Goal: Transaction & Acquisition: Purchase product/service

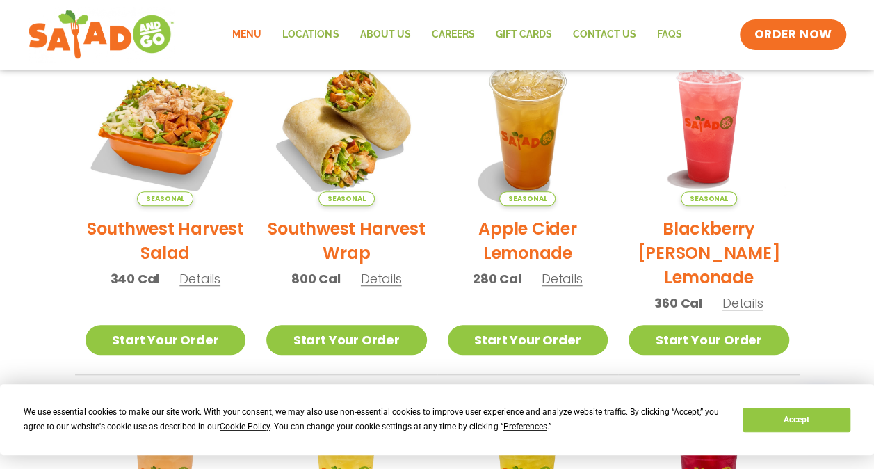
scroll to position [348, 0]
click at [260, 29] on link "Menu" at bounding box center [247, 35] width 50 height 32
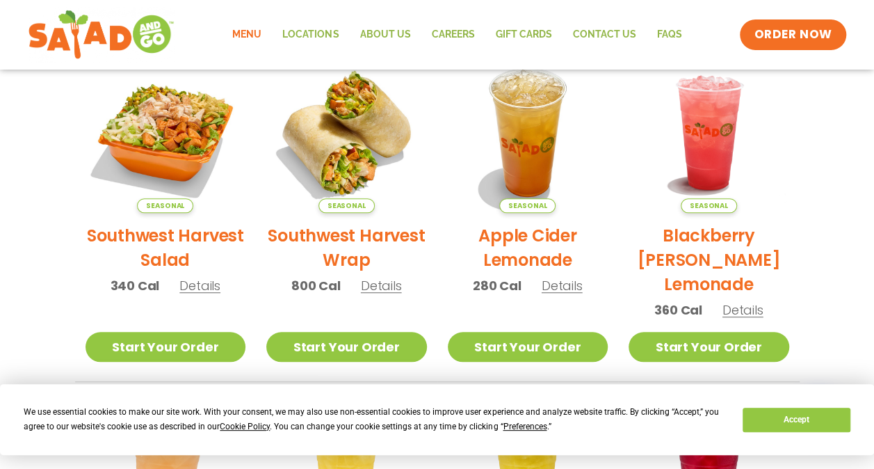
scroll to position [342, 0]
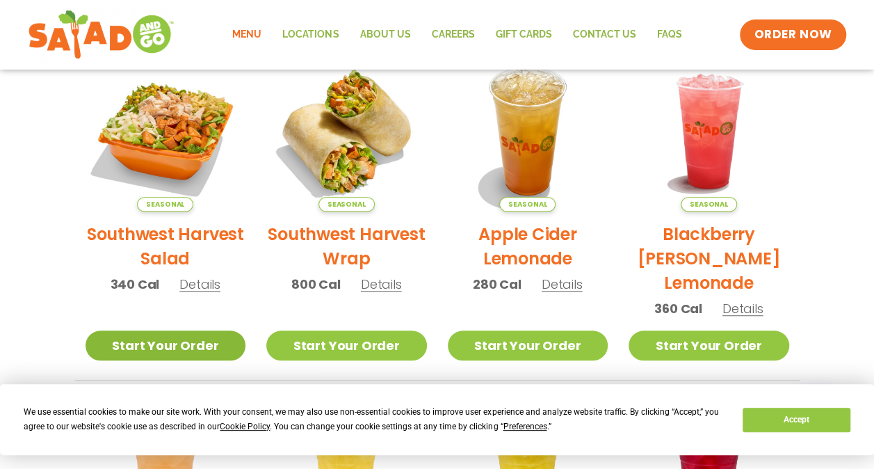
click at [163, 346] on link "Start Your Order" at bounding box center [166, 345] width 161 height 30
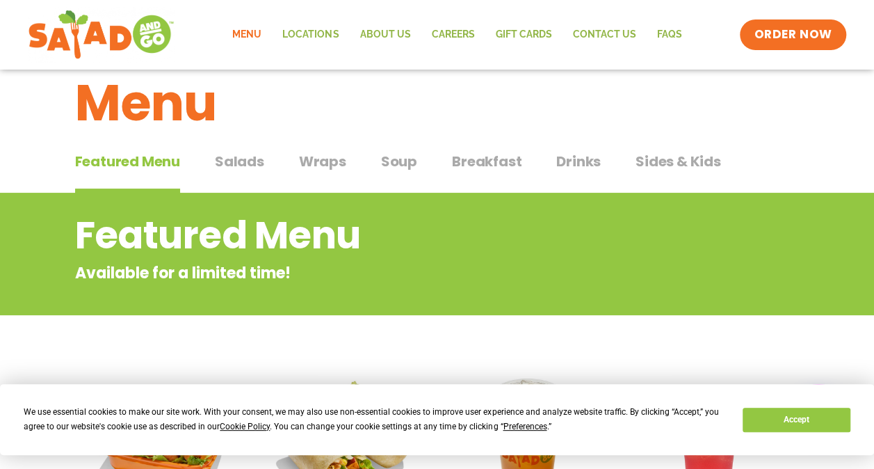
scroll to position [31, 0]
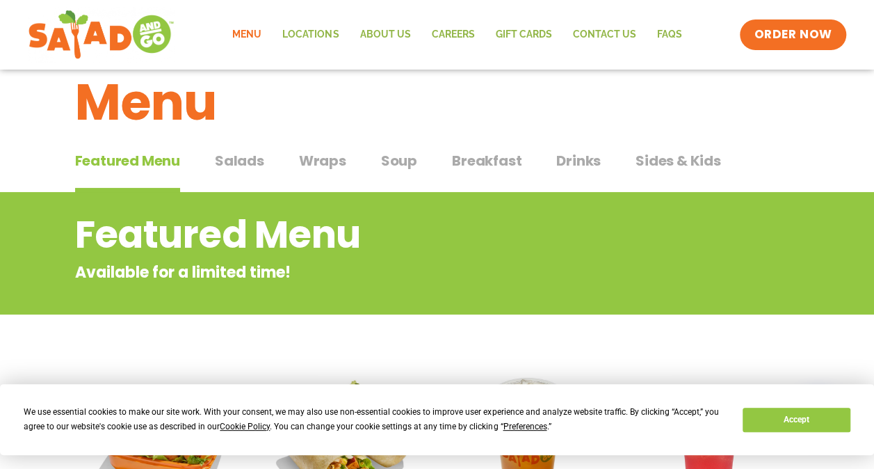
click at [241, 169] on span "Salads" at bounding box center [239, 160] width 49 height 21
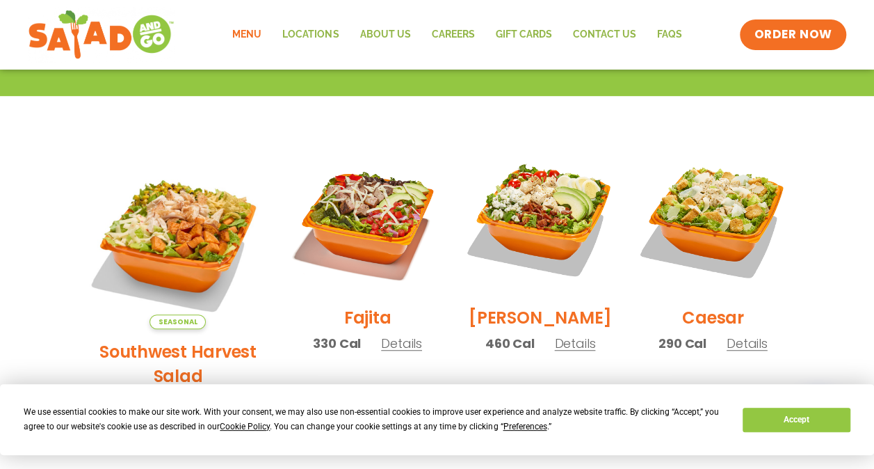
scroll to position [358, 0]
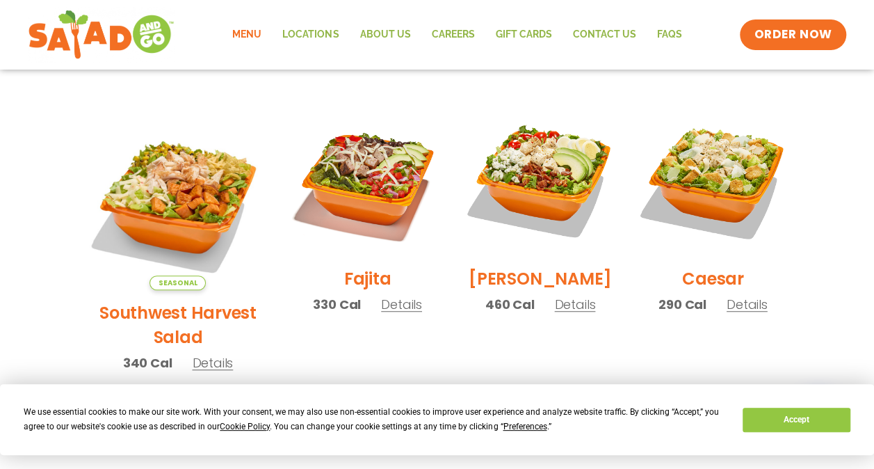
click at [25, 331] on section "Salads Our house-made dressings make our huge portions even more delicious. Goo…" at bounding box center [437, 436] width 874 height 1141
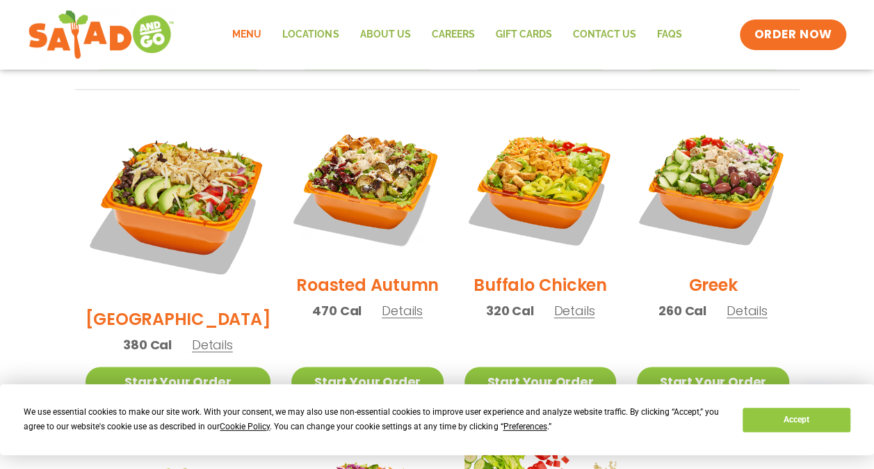
scroll to position [703, 0]
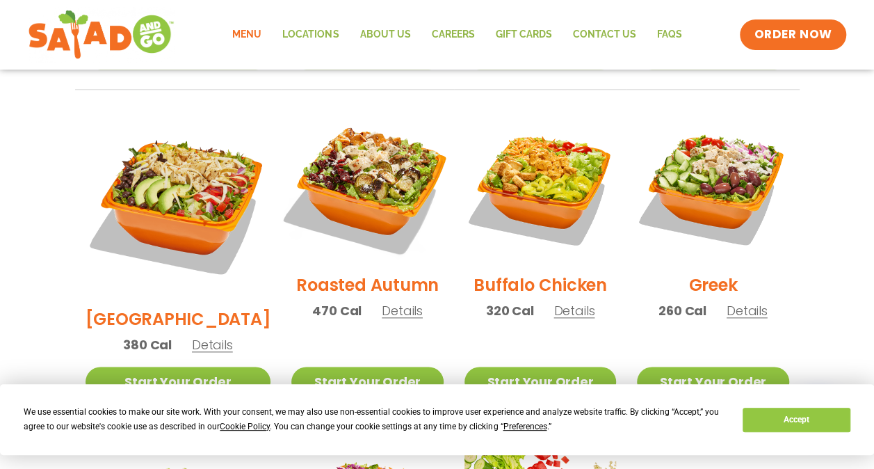
click at [354, 160] on img at bounding box center [367, 186] width 178 height 178
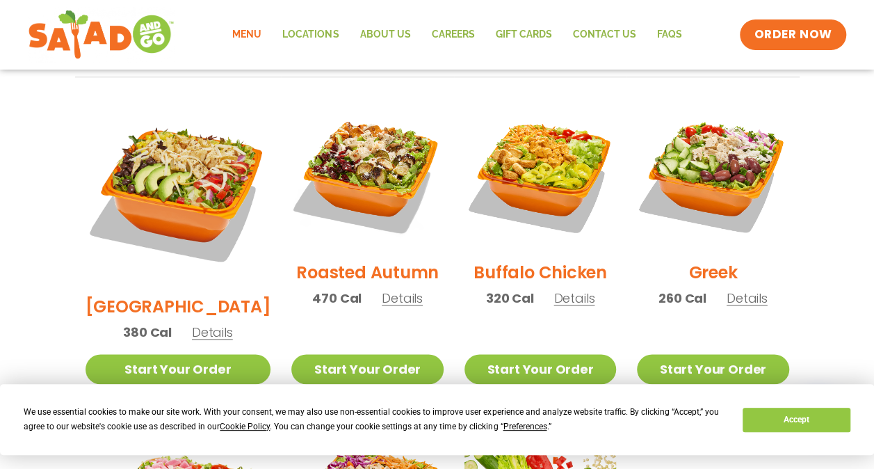
scroll to position [716, 0]
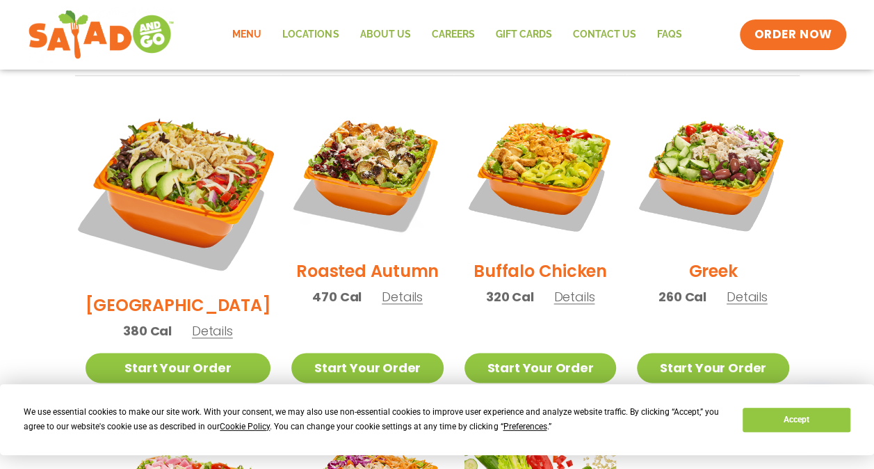
click at [161, 150] on img at bounding box center [178, 190] width 218 height 218
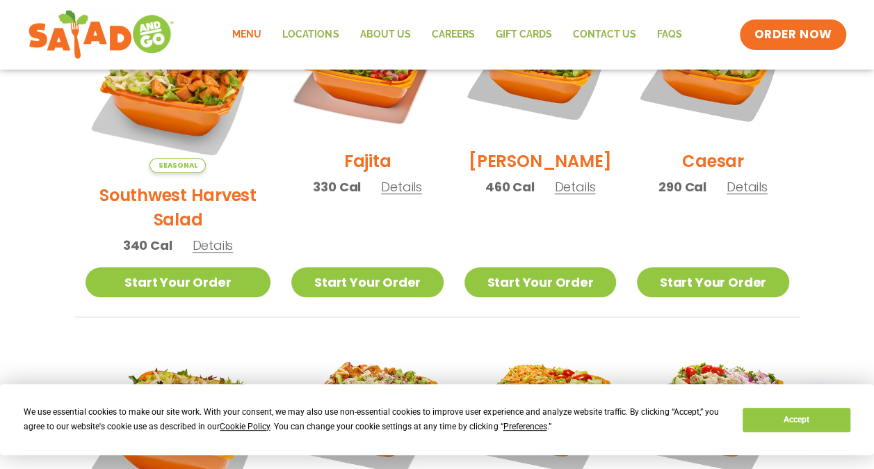
scroll to position [446, 0]
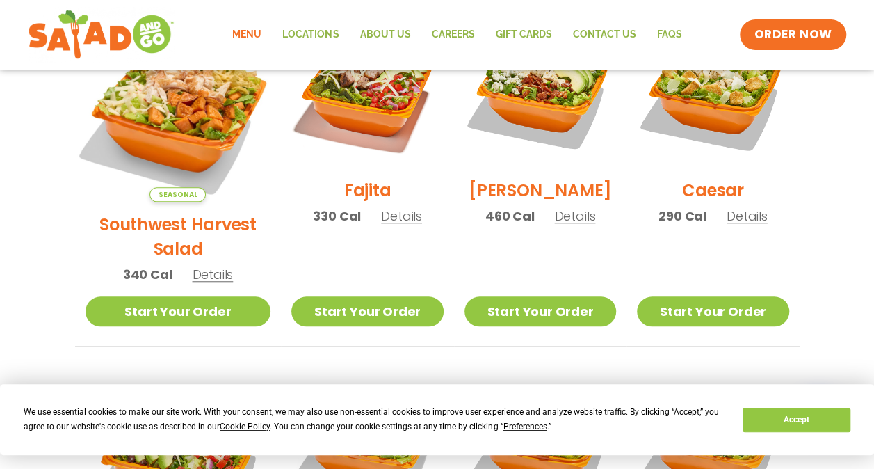
click at [168, 125] on img at bounding box center [178, 109] width 218 height 218
